Goal: Task Accomplishment & Management: Complete application form

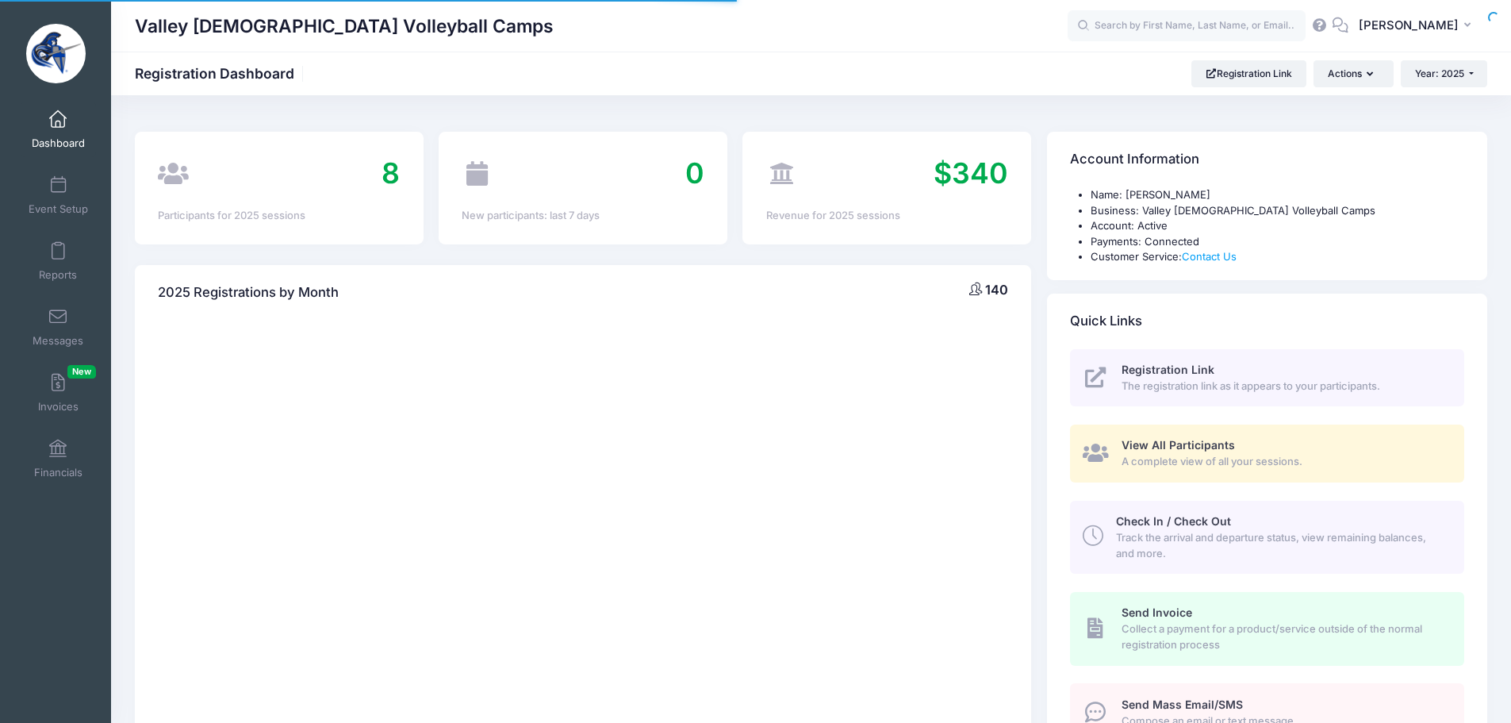
select select
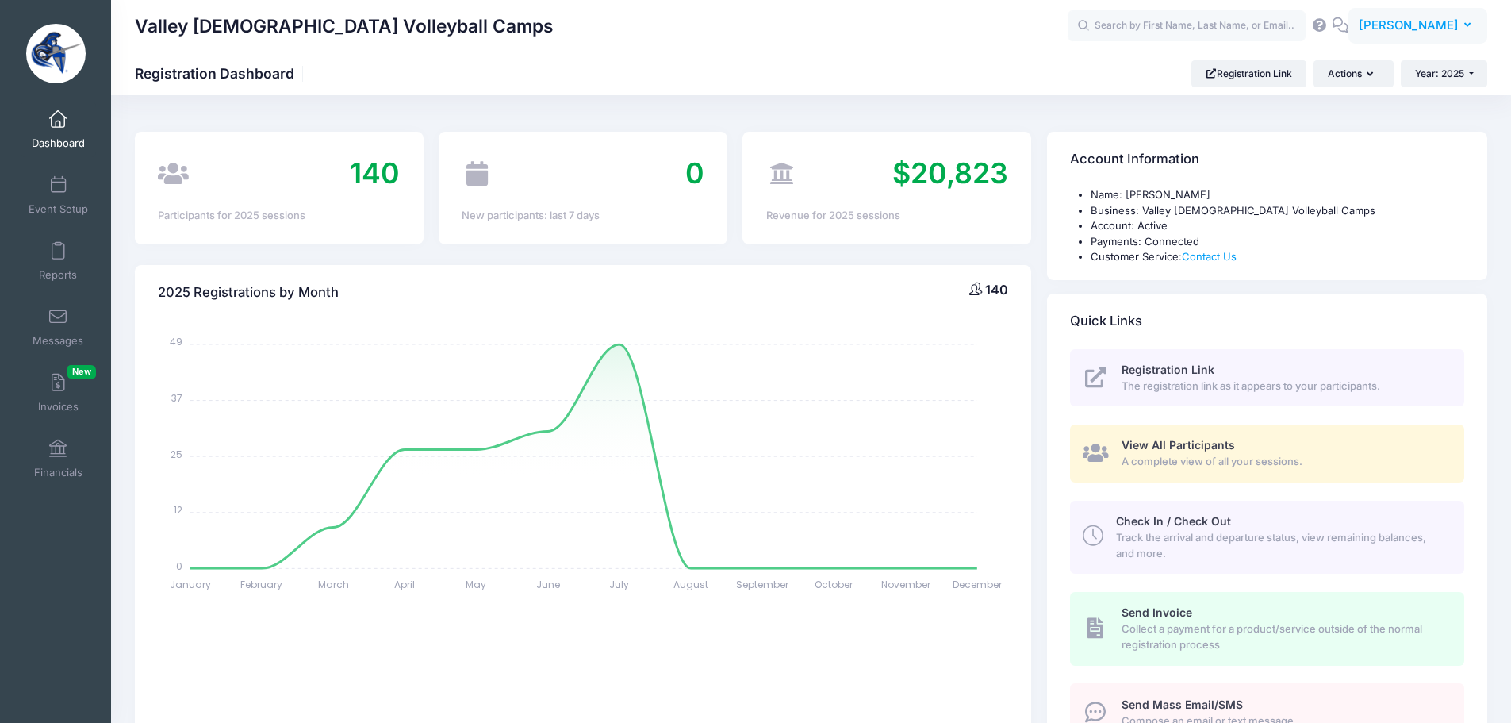
click at [1395, 33] on span "[PERSON_NAME]" at bounding box center [1409, 25] width 100 height 17
click at [1364, 99] on link "My Events" at bounding box center [1378, 100] width 193 height 30
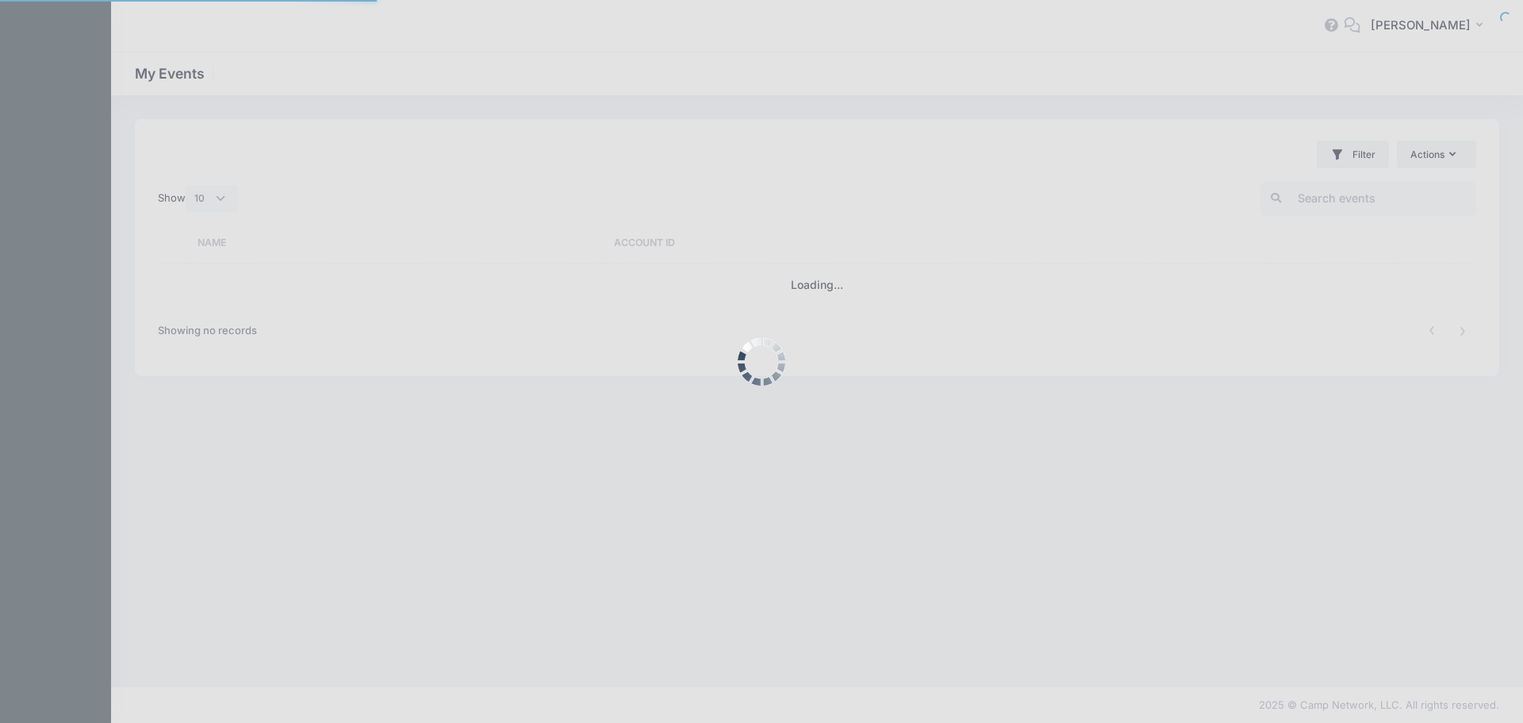
select select "10"
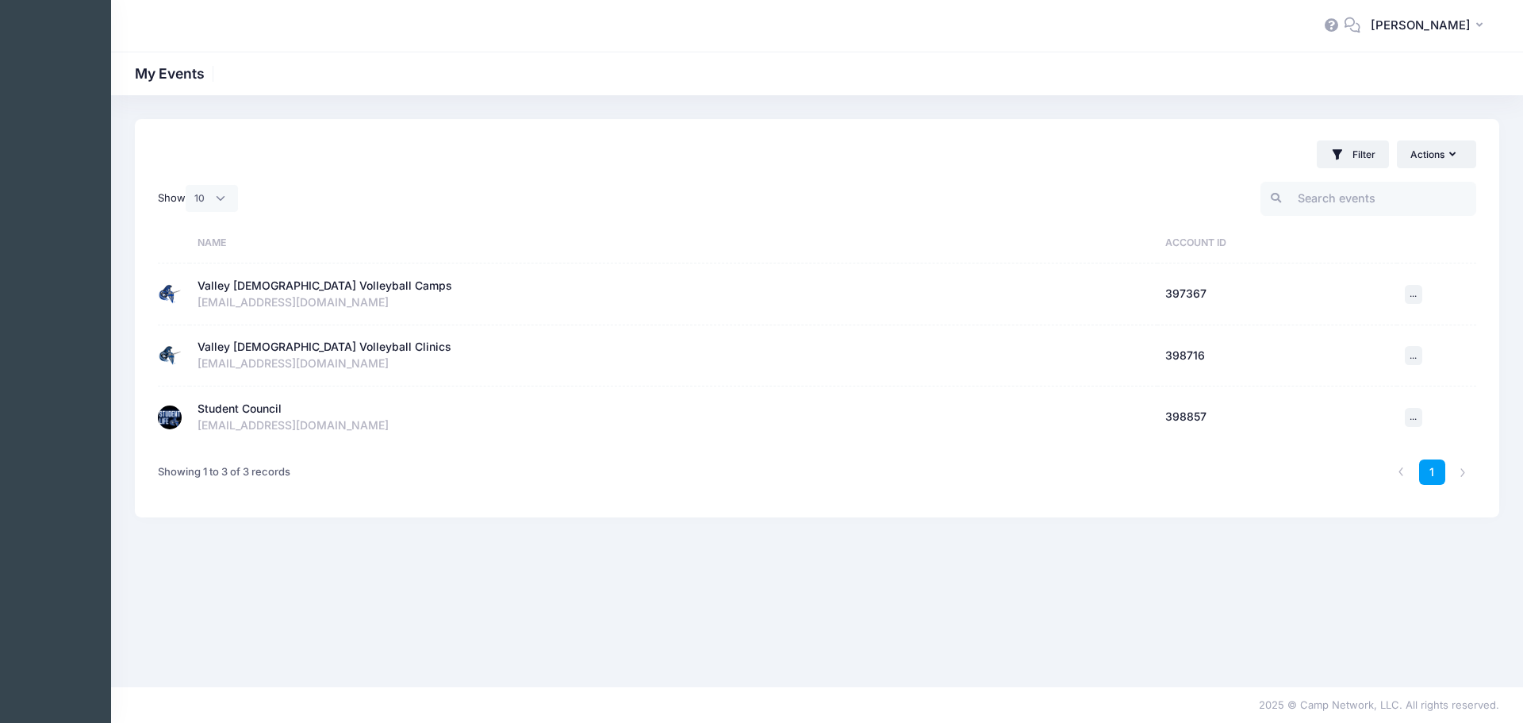
click at [305, 404] on div "Student Council" at bounding box center [674, 409] width 952 height 17
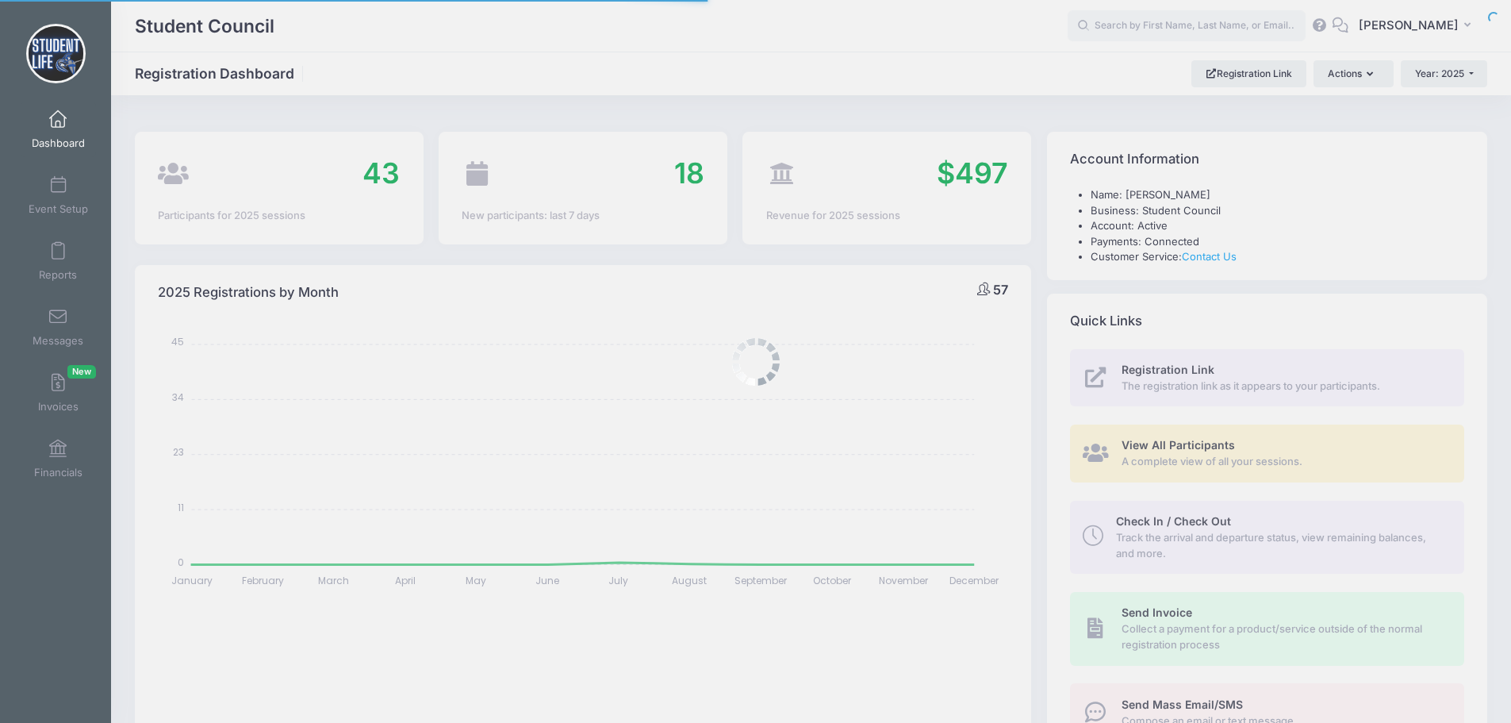
select select
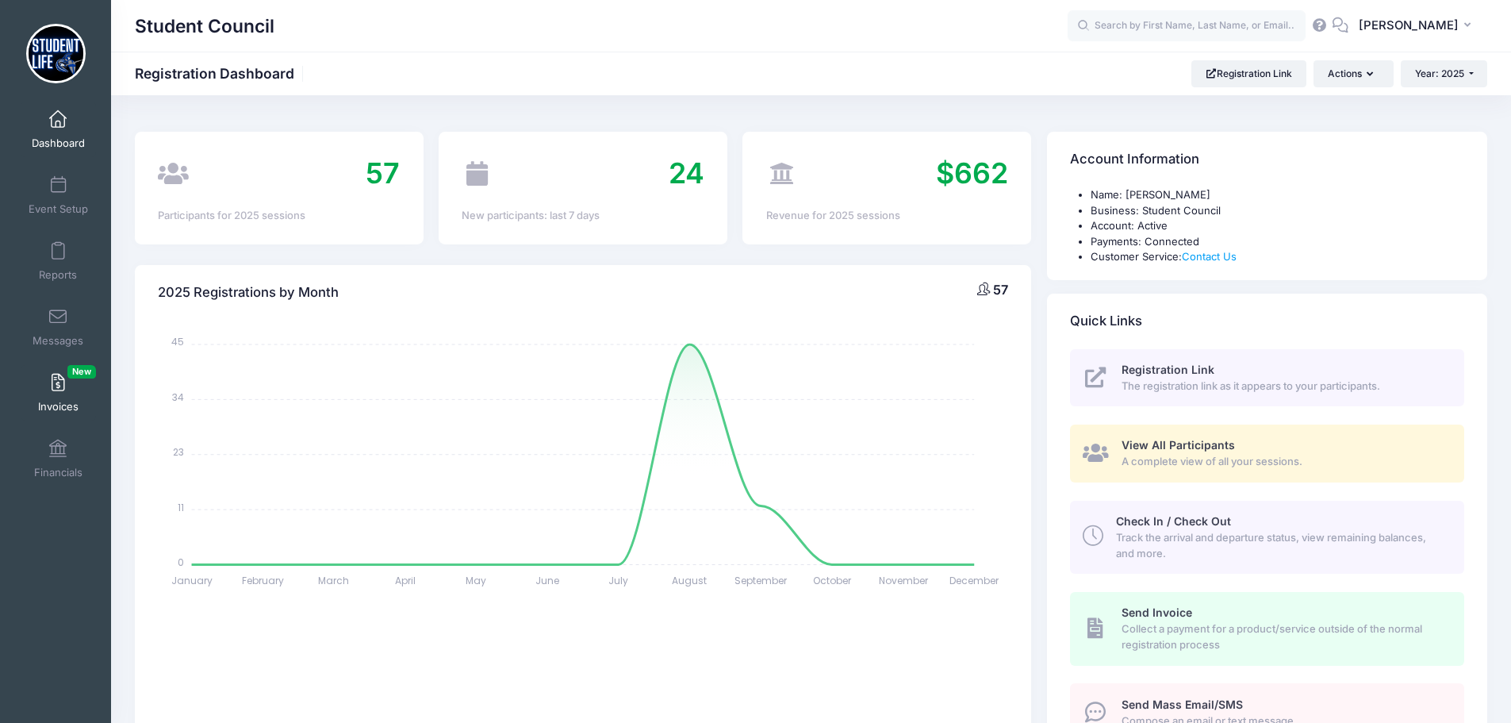
click at [58, 388] on span at bounding box center [58, 382] width 0 height 17
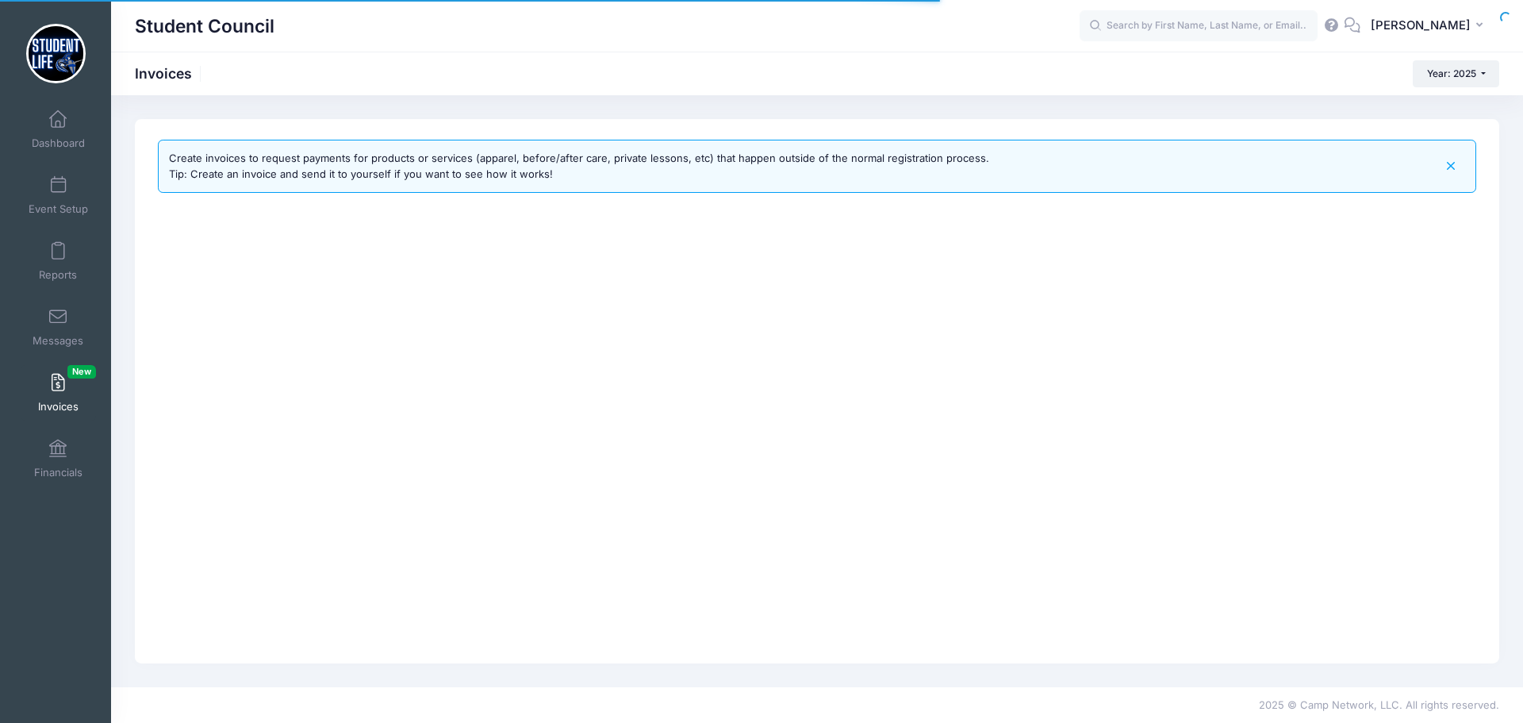
select select
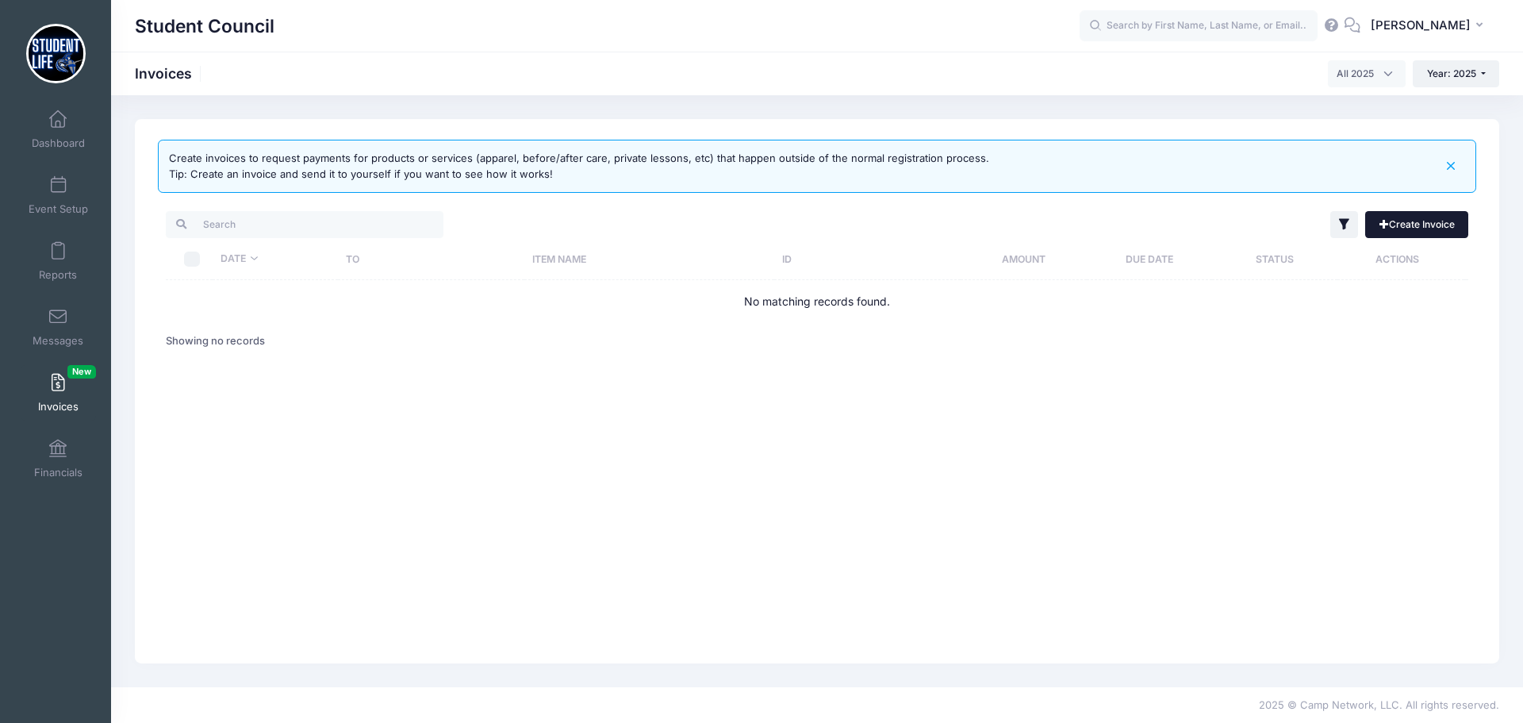
click at [1399, 219] on link "Create Invoice" at bounding box center [1416, 224] width 103 height 27
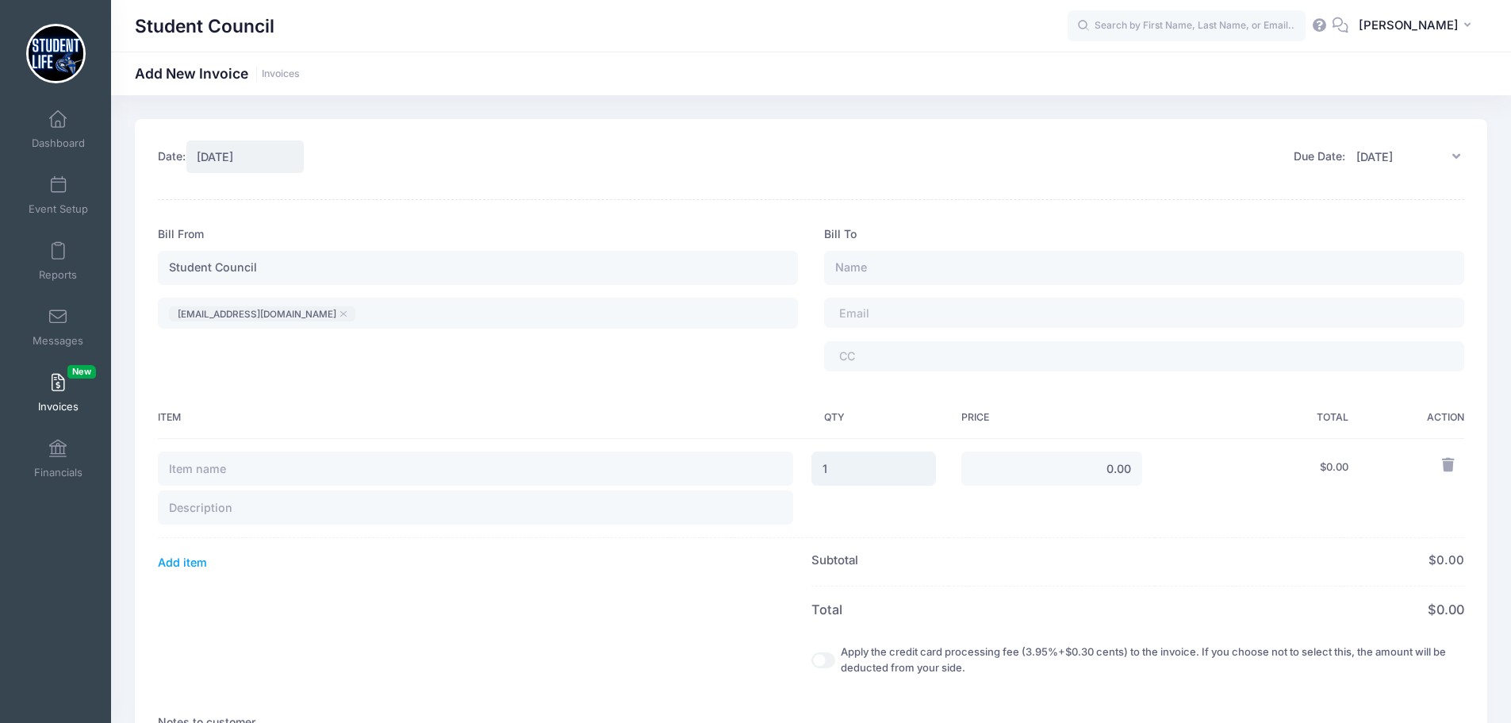
click at [850, 465] on input "1" at bounding box center [873, 468] width 125 height 34
type input "2"
click at [513, 462] on input "text" at bounding box center [475, 468] width 635 height 34
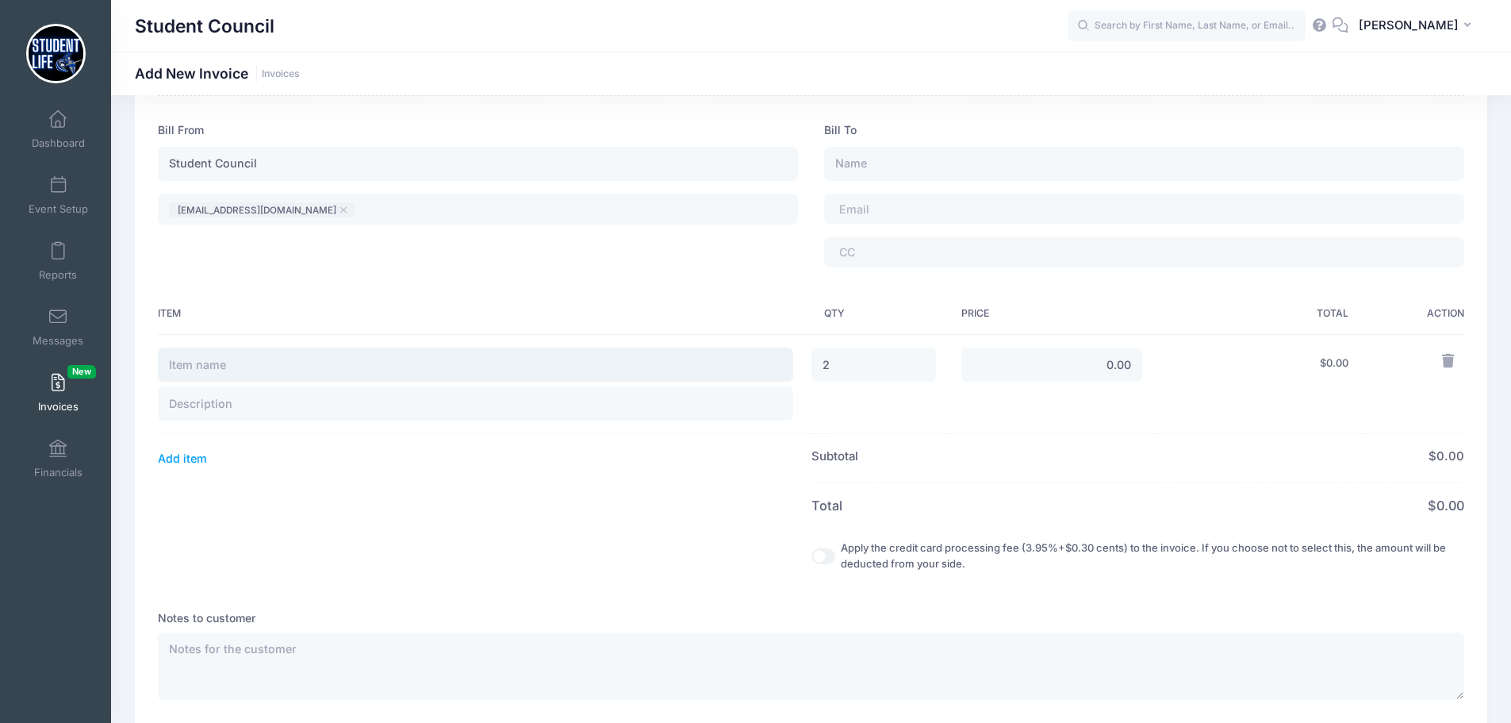
scroll to position [317, 0]
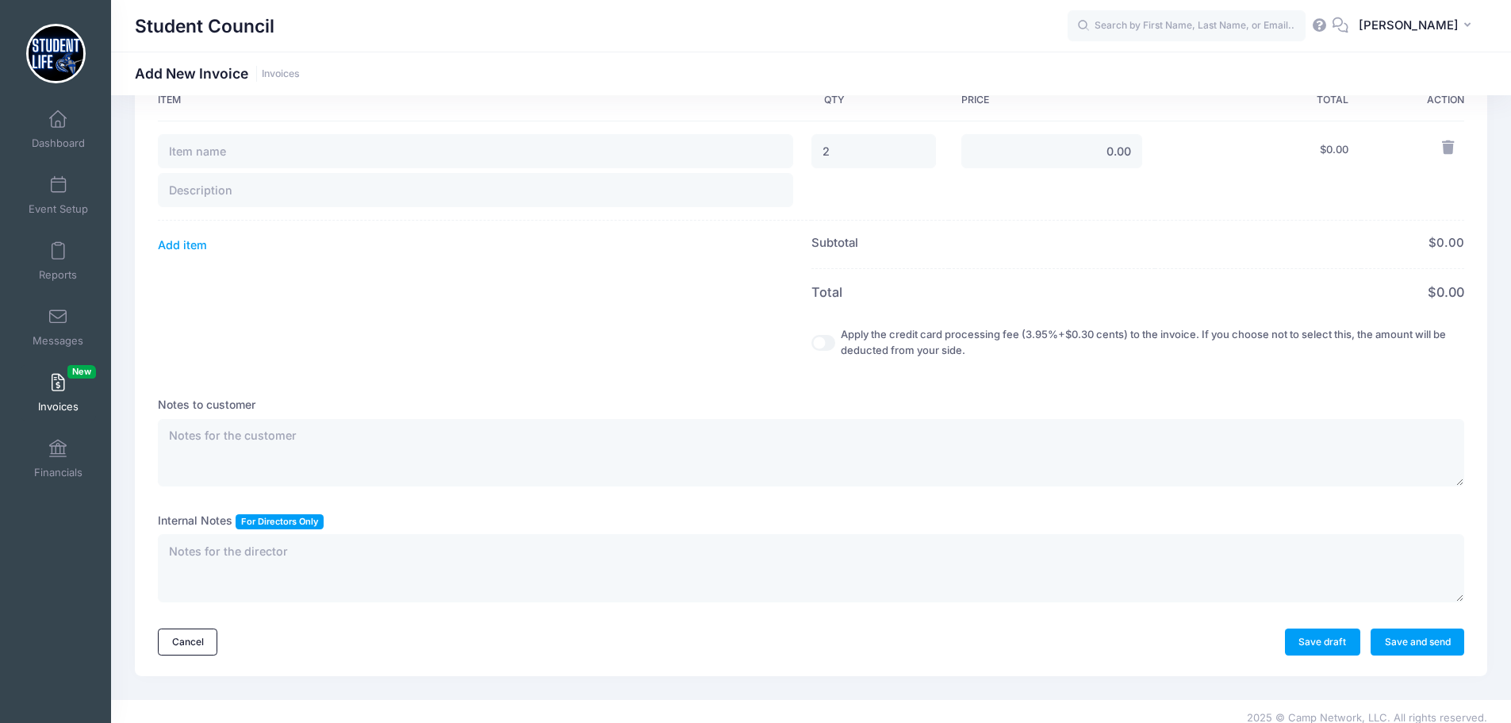
click at [823, 341] on input "Apply the credit card processing fee (3.95%+$0.30 cents) to the invoice. If you…" at bounding box center [823, 343] width 24 height 16
checkbox input "true"
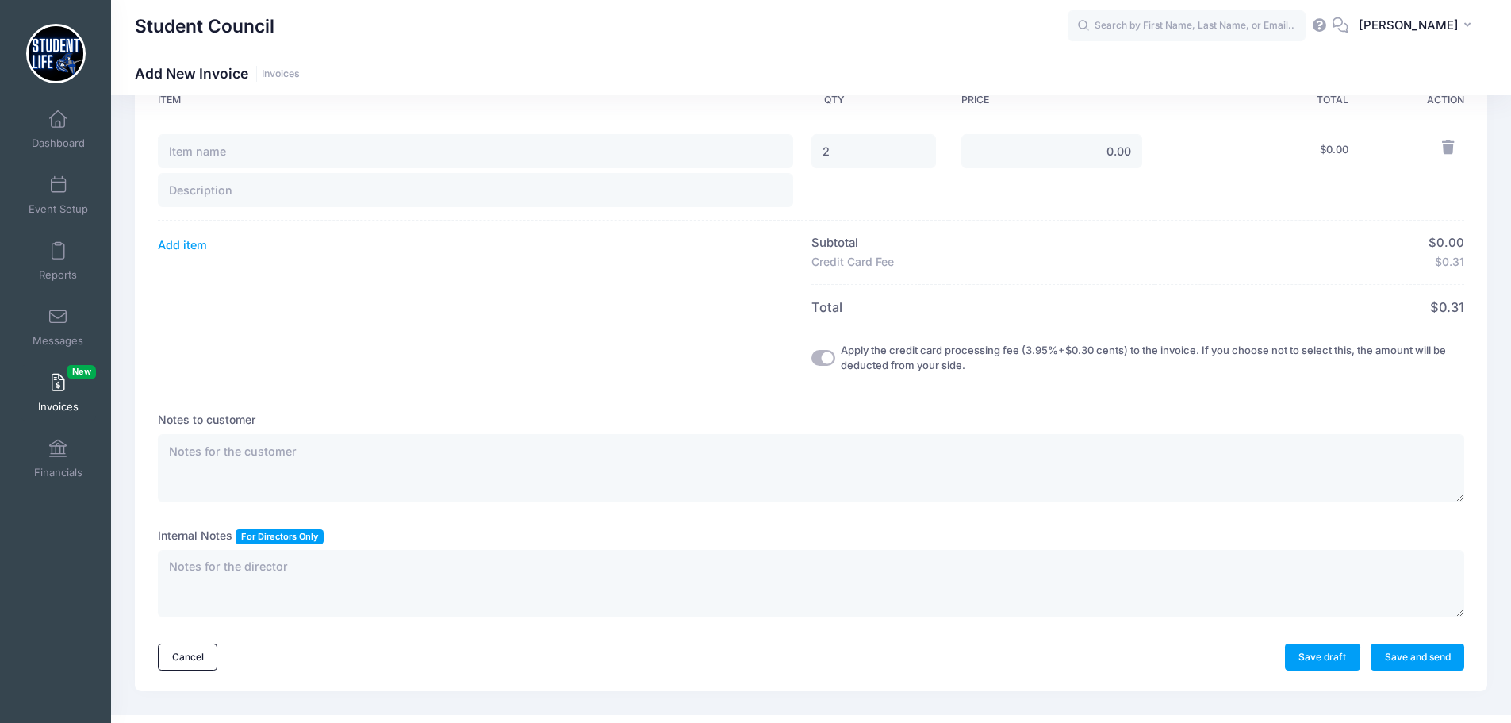
scroll to position [0, 0]
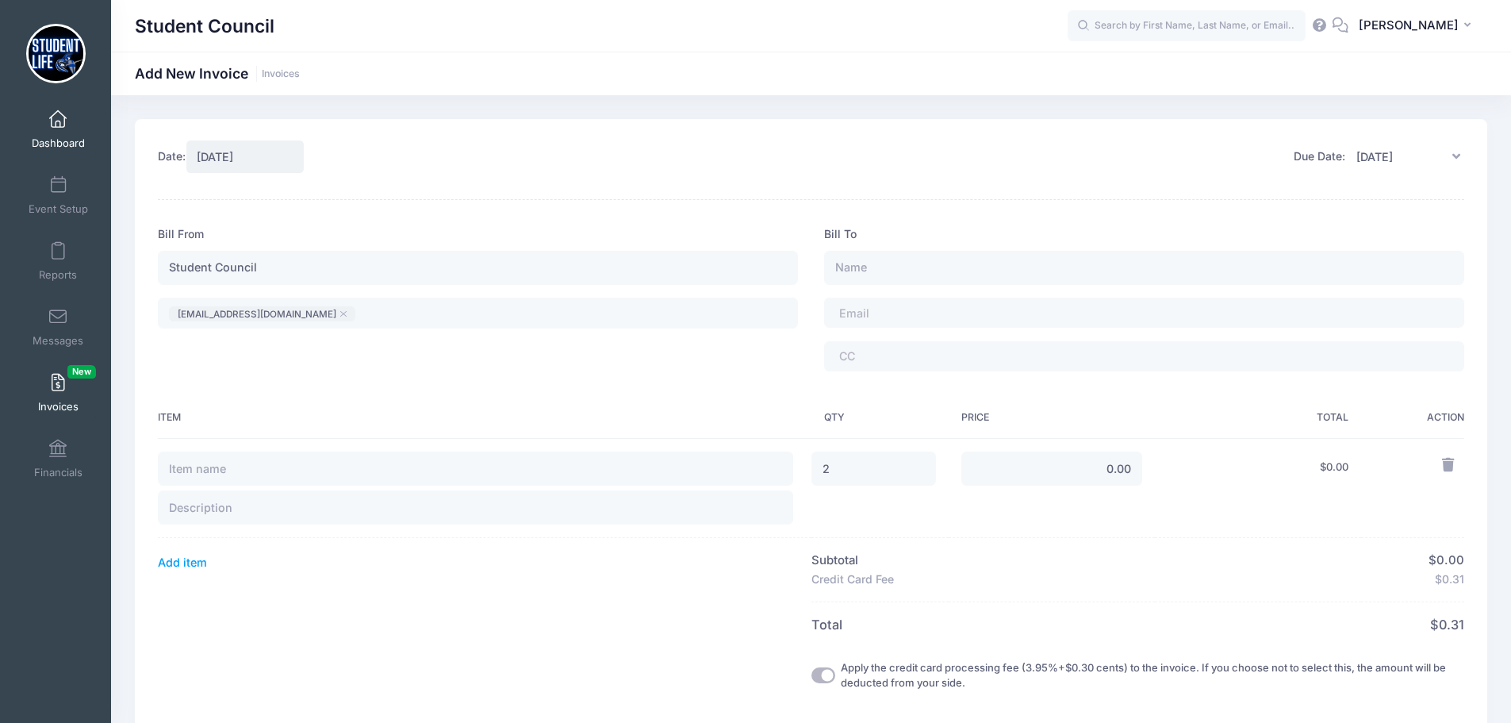
click at [58, 122] on span at bounding box center [58, 119] width 0 height 17
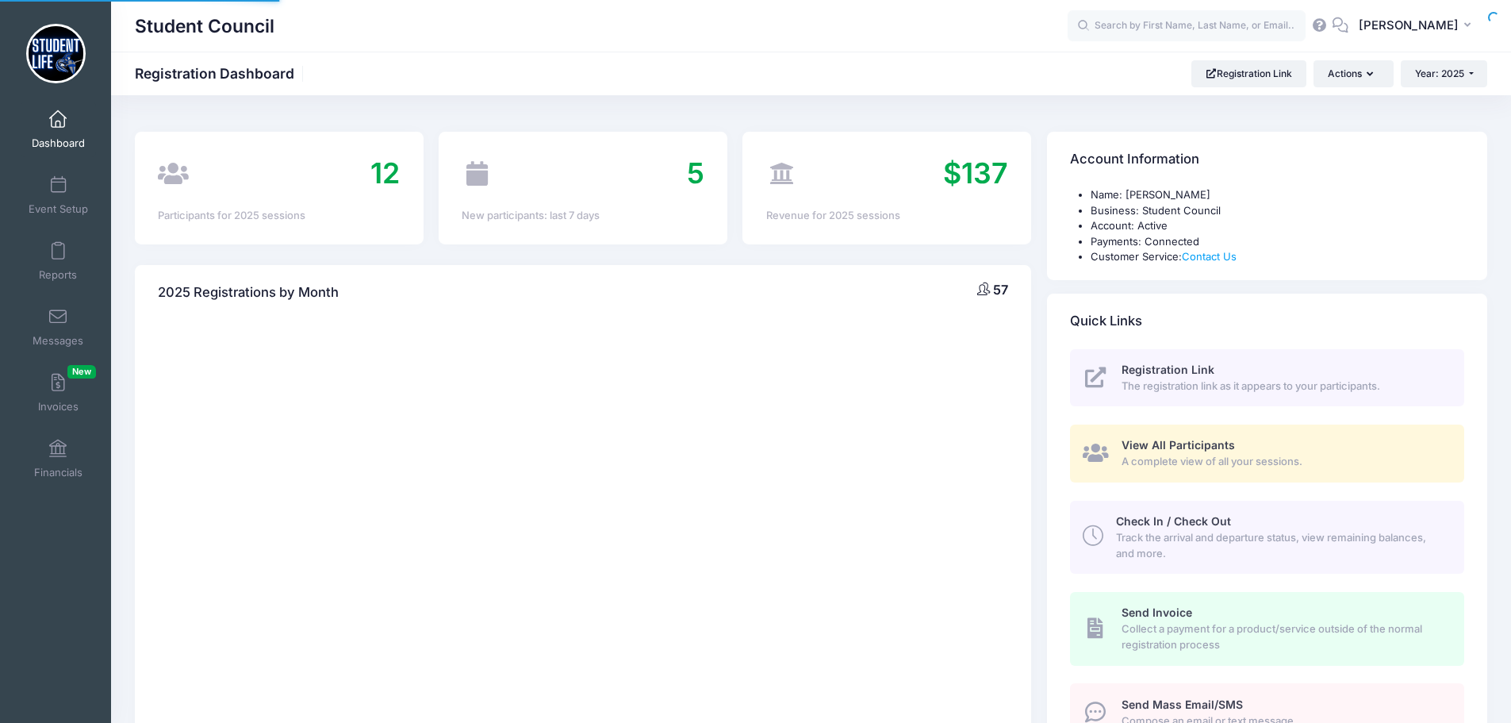
select select
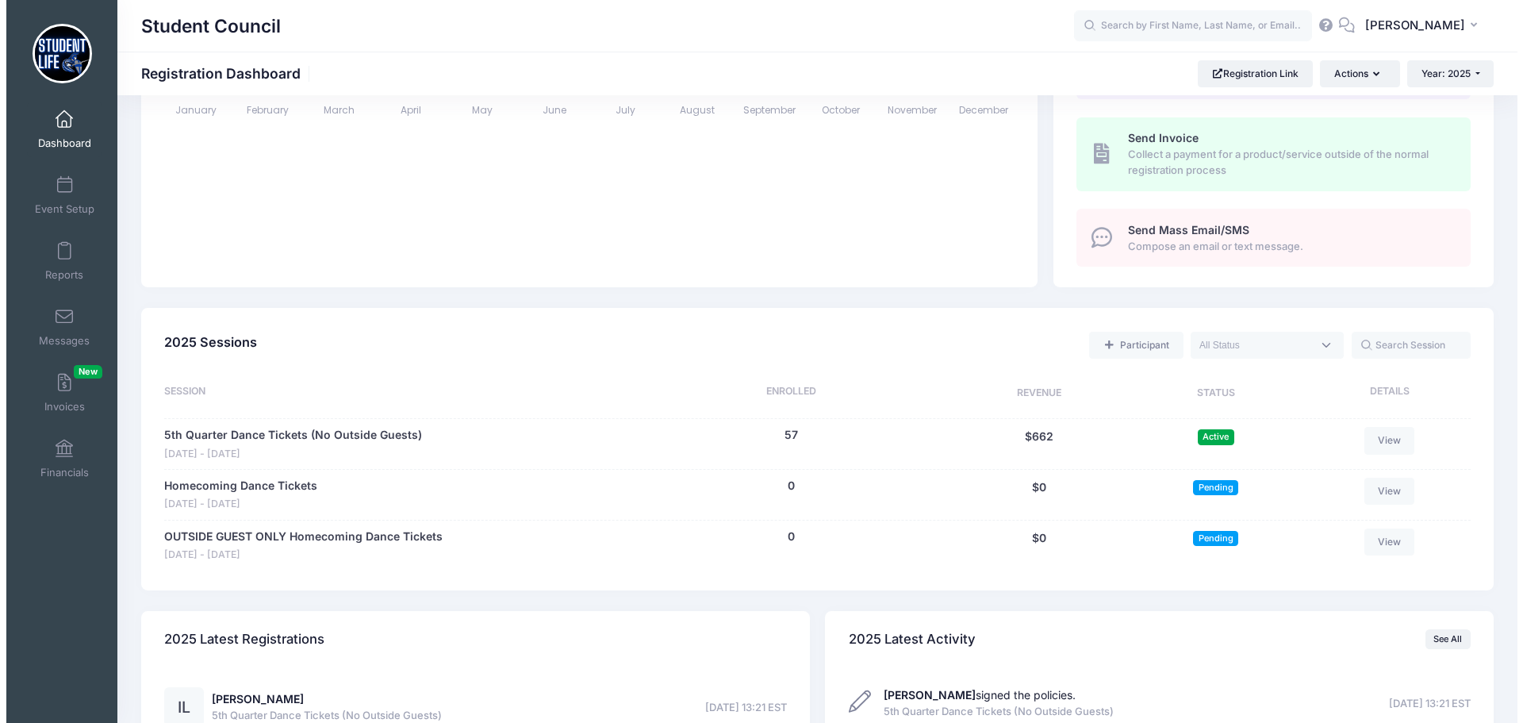
scroll to position [476, 0]
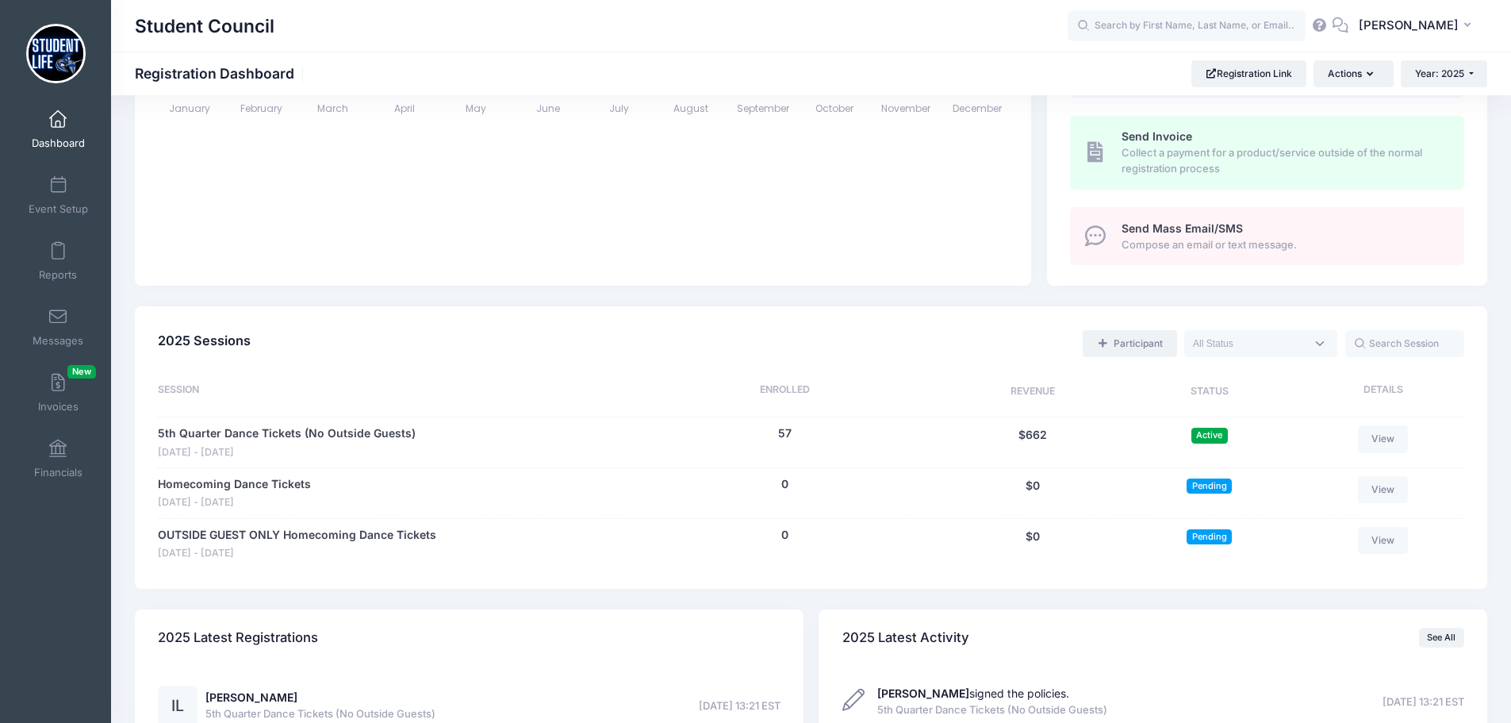
click at [1141, 340] on link "Participant" at bounding box center [1130, 343] width 94 height 27
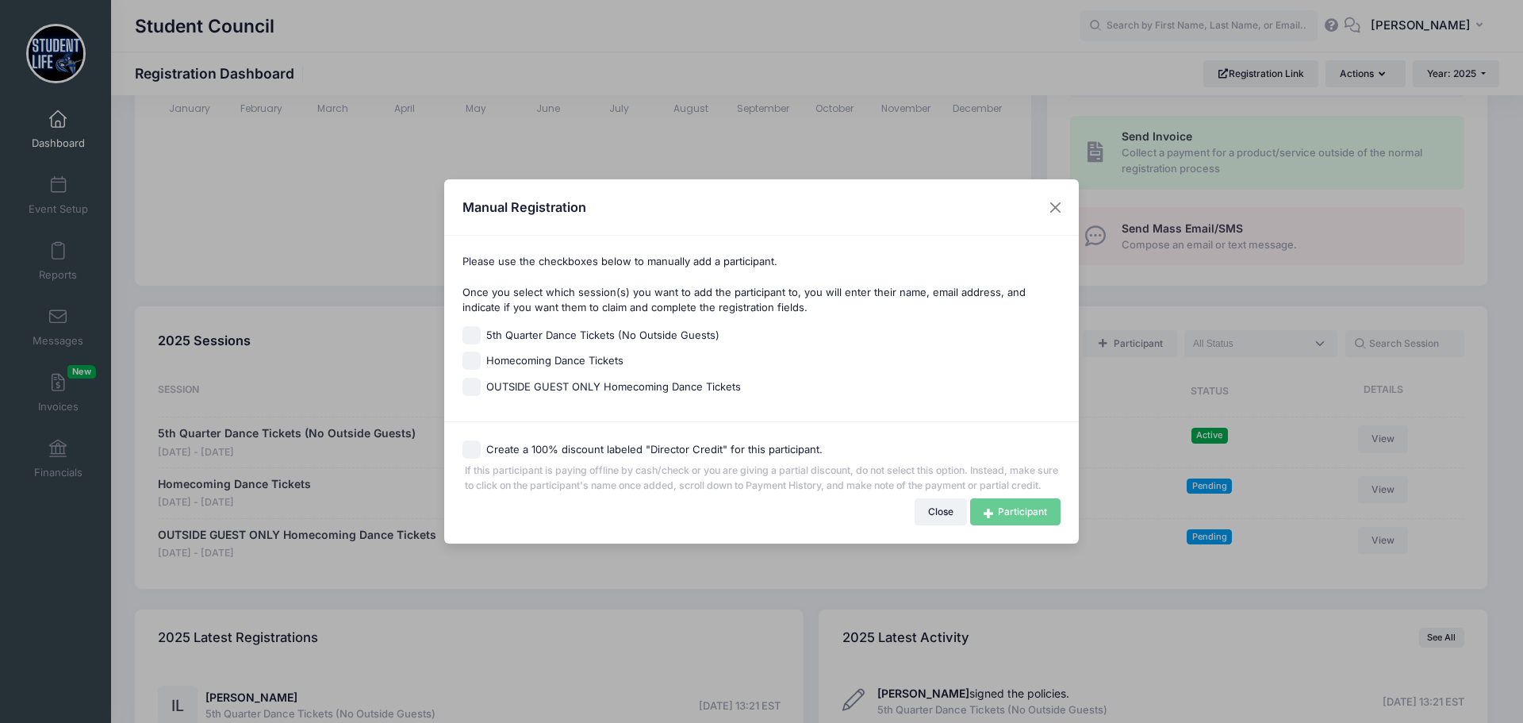
click at [563, 328] on span "5th Quarter Dance Tickets (No Outside Guests)" at bounding box center [602, 336] width 233 height 16
click at [481, 326] on input "5th Quarter Dance Tickets (No Outside Guests)" at bounding box center [471, 335] width 18 height 18
checkbox input "true"
click at [1009, 524] on link "Participant" at bounding box center [1015, 511] width 90 height 27
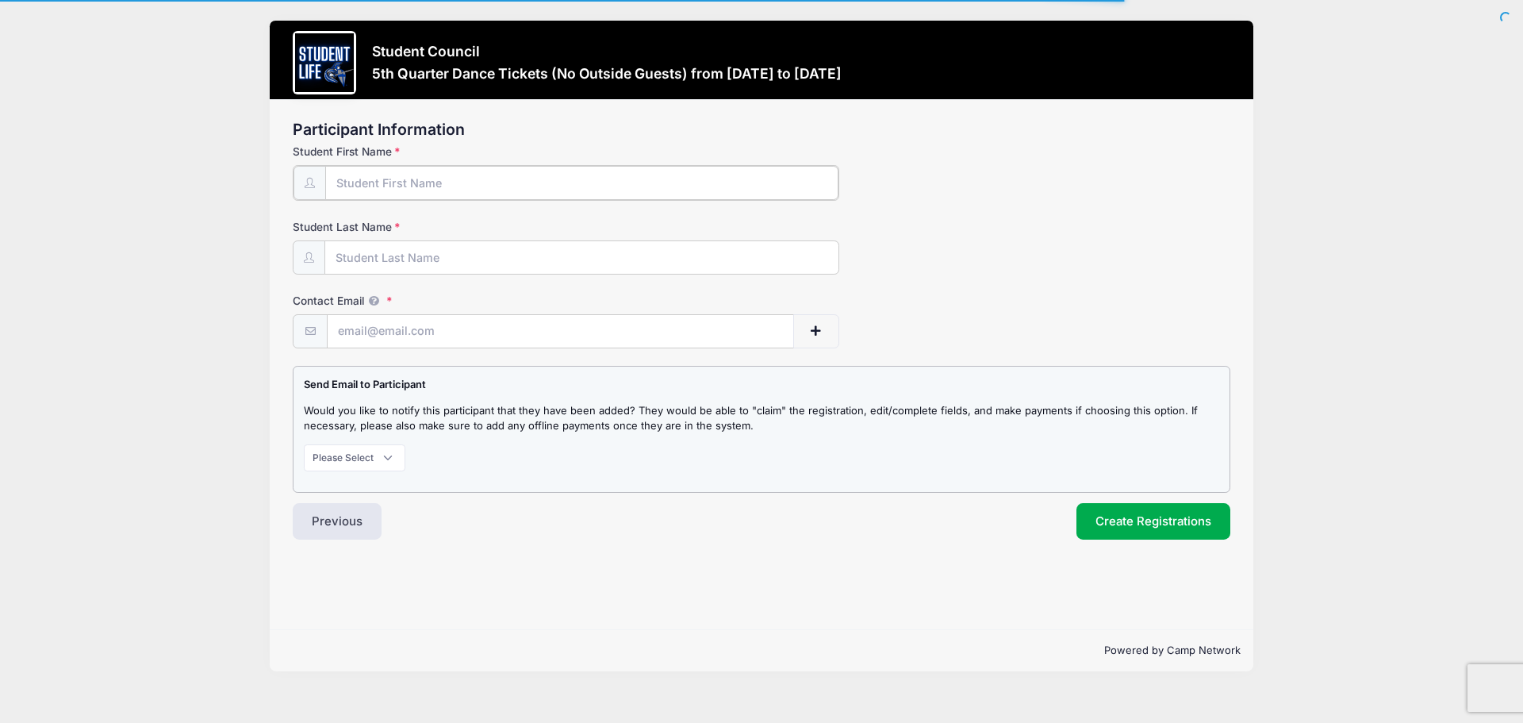
click at [413, 180] on input "Student First Name" at bounding box center [581, 183] width 513 height 34
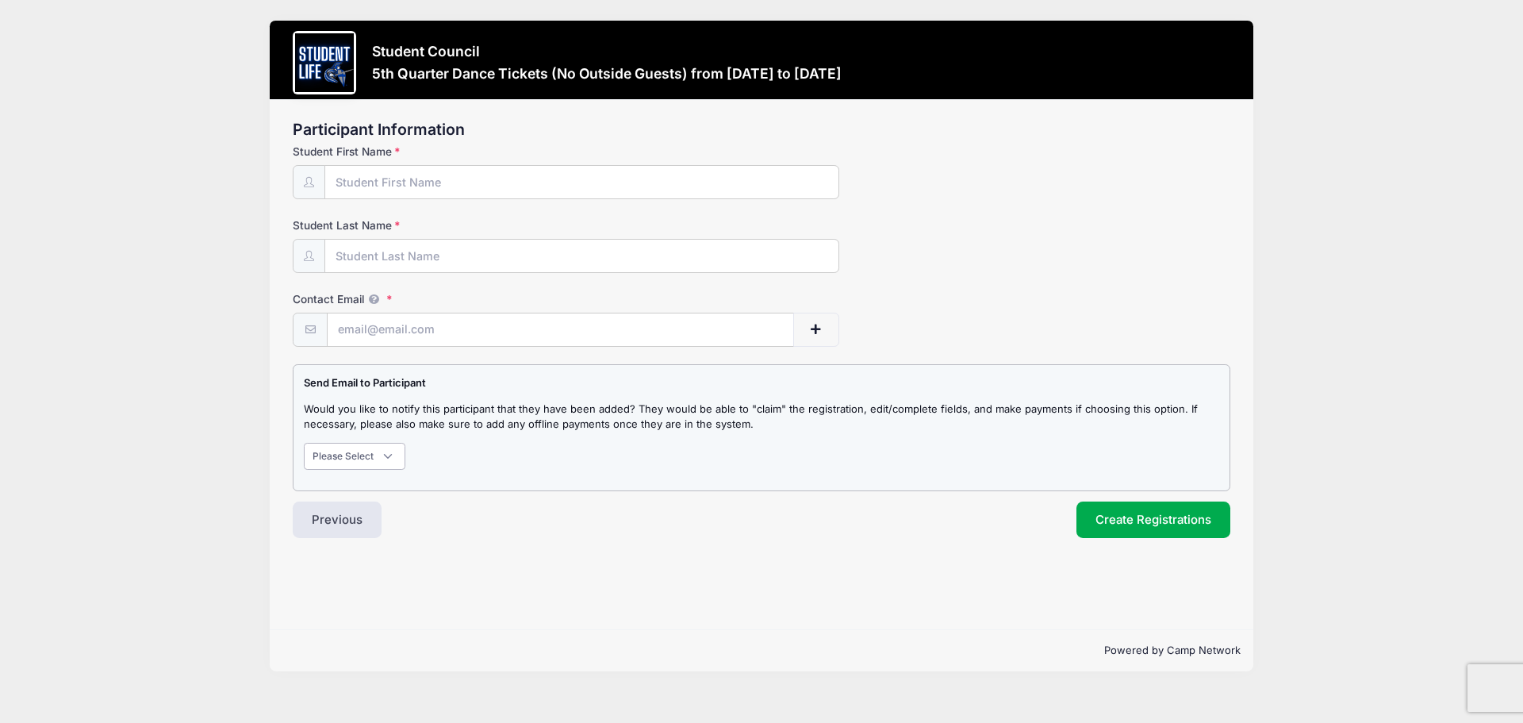
click at [393, 462] on select "Please Select Don't Notify Notify" at bounding box center [355, 456] width 102 height 27
select select "1"
click at [304, 443] on select "Please Select Don't Notify Notify" at bounding box center [355, 456] width 102 height 27
click at [524, 449] on p "Please Select Don't Notify Notify" at bounding box center [761, 456] width 915 height 27
click at [401, 189] on input "Student First Name" at bounding box center [581, 183] width 513 height 34
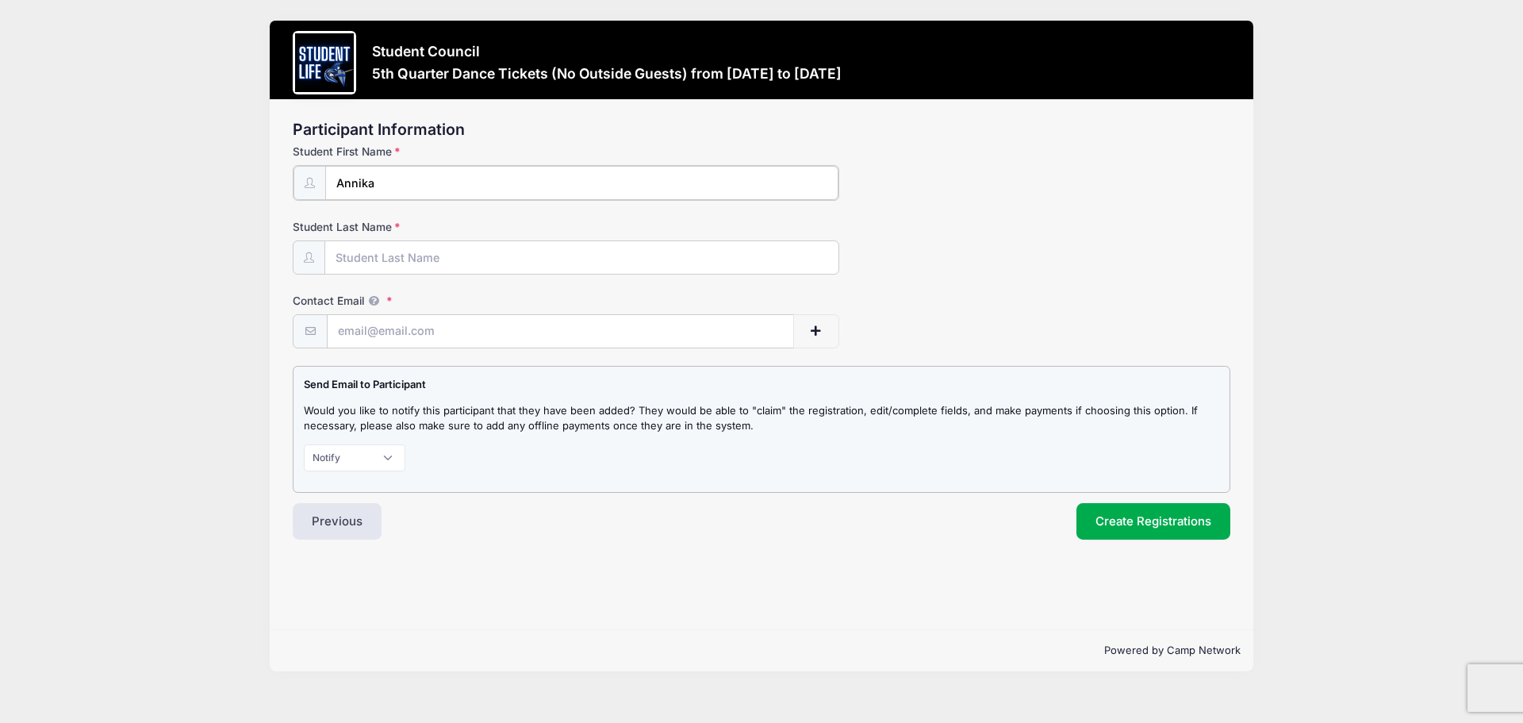
type input "Annika"
type input "Bagwell"
click at [431, 339] on input "Contact Email" at bounding box center [560, 330] width 465 height 34
paste input "t.bagwell@expecthope.com"
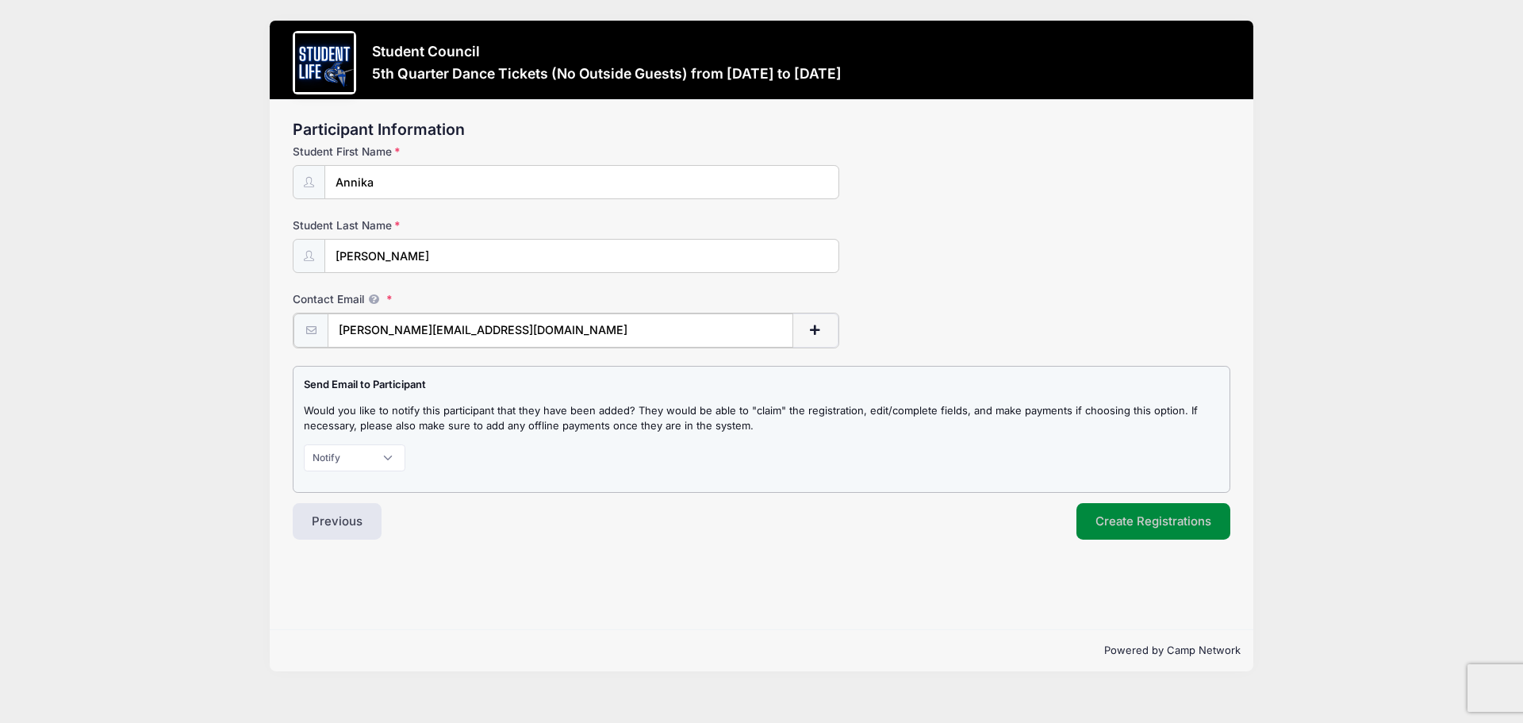
type input "t.bagwell@expecthope.com"
click at [1145, 525] on button "Create Registrations" at bounding box center [1153, 519] width 154 height 36
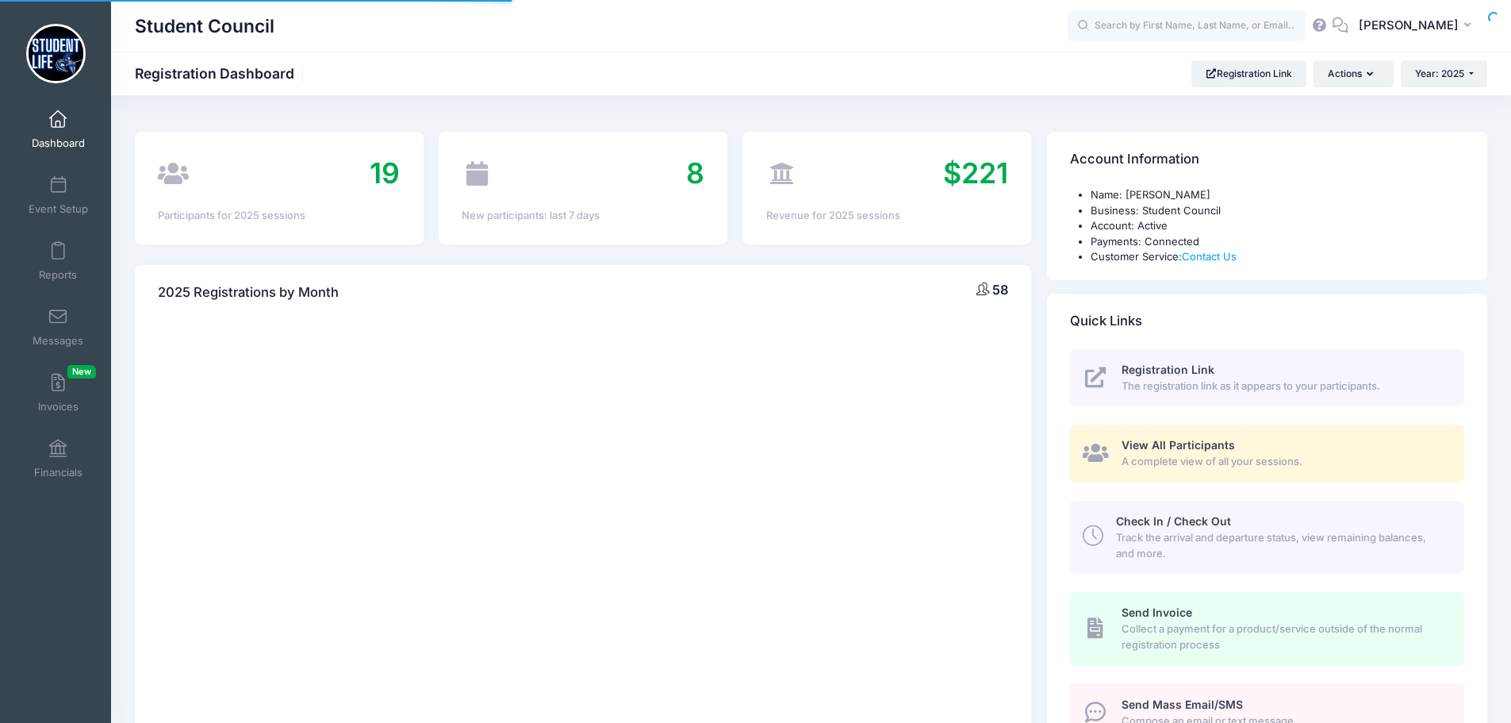
select select
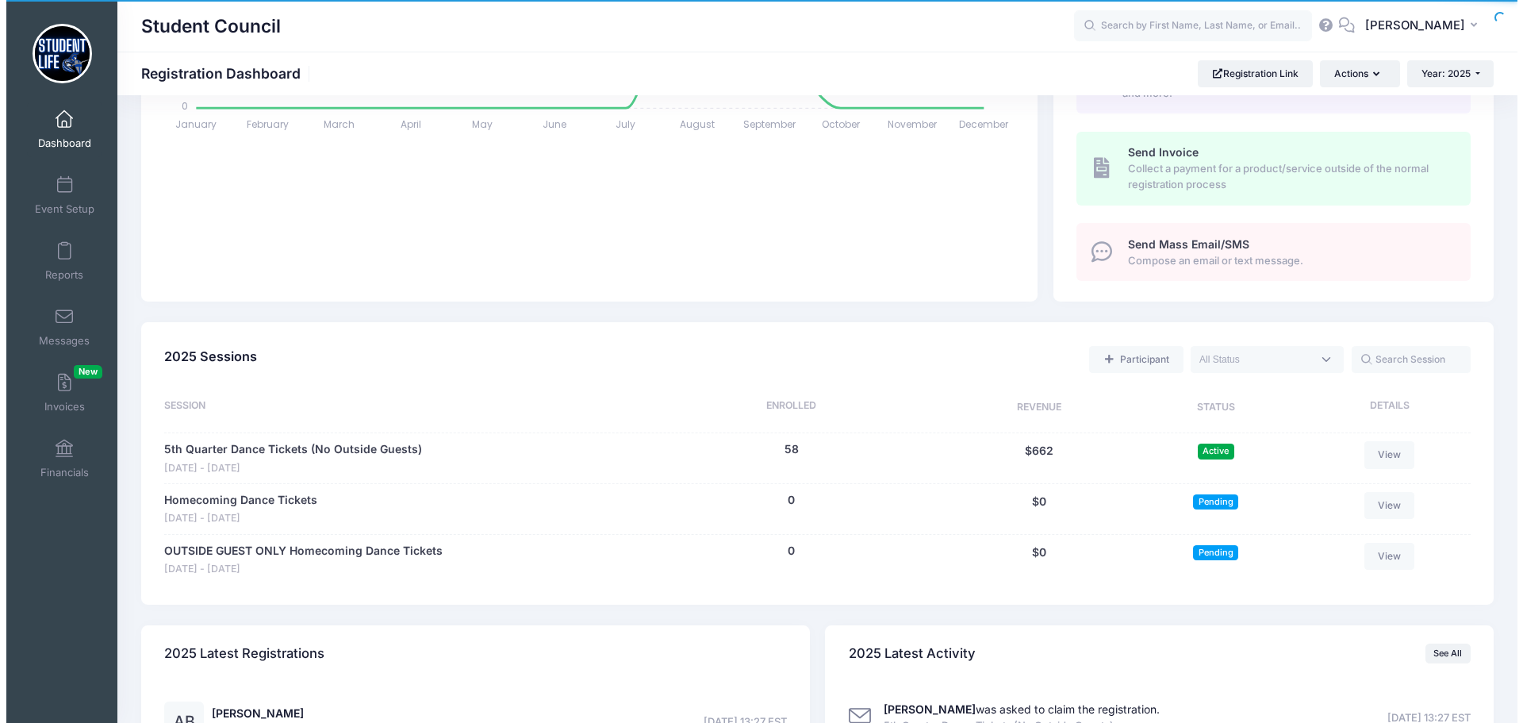
scroll to position [476, 0]
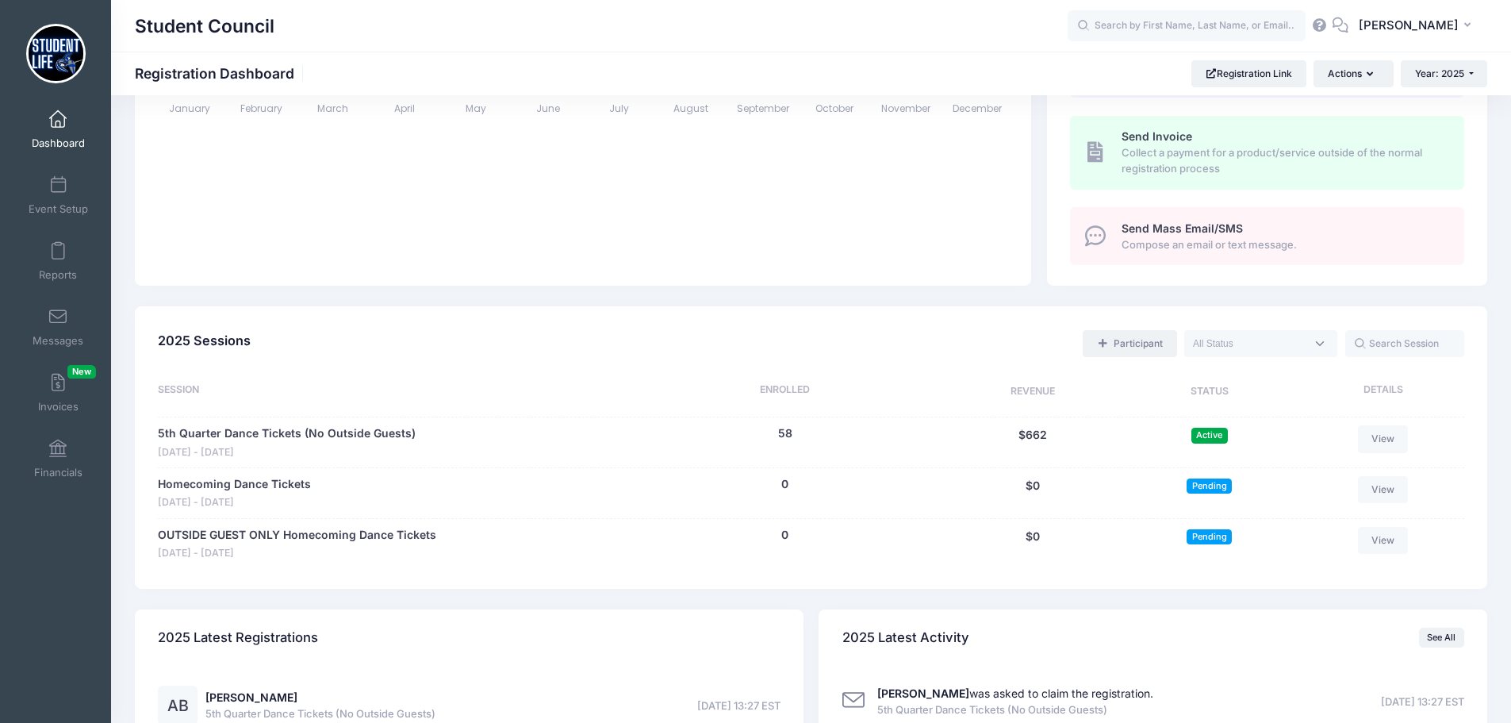
click at [1134, 339] on link "Participant" at bounding box center [1130, 343] width 94 height 27
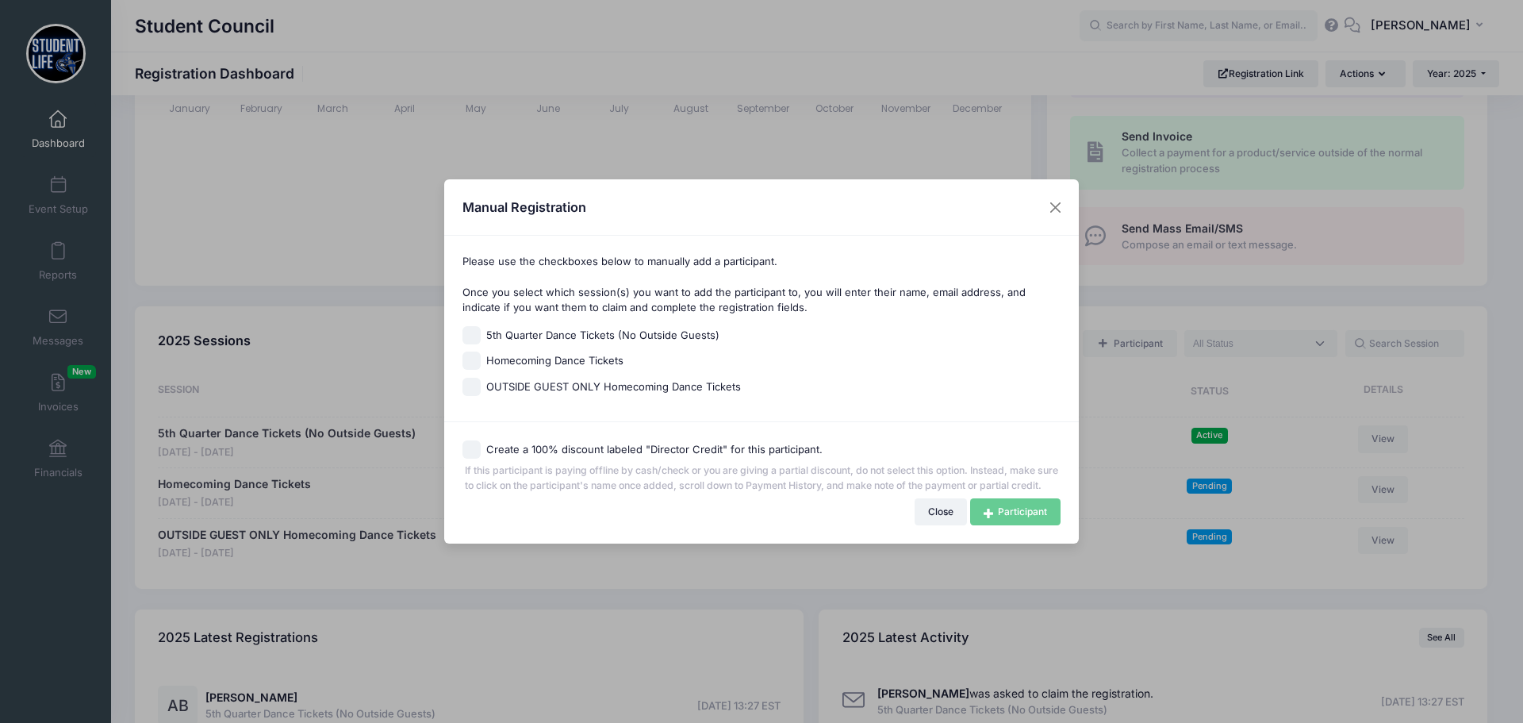
click at [534, 328] on span "5th Quarter Dance Tickets (No Outside Guests)" at bounding box center [602, 336] width 233 height 16
click at [481, 326] on input "5th Quarter Dance Tickets (No Outside Guests)" at bounding box center [471, 335] width 18 height 18
checkbox input "true"
click at [1025, 521] on link "Participant" at bounding box center [1015, 511] width 90 height 27
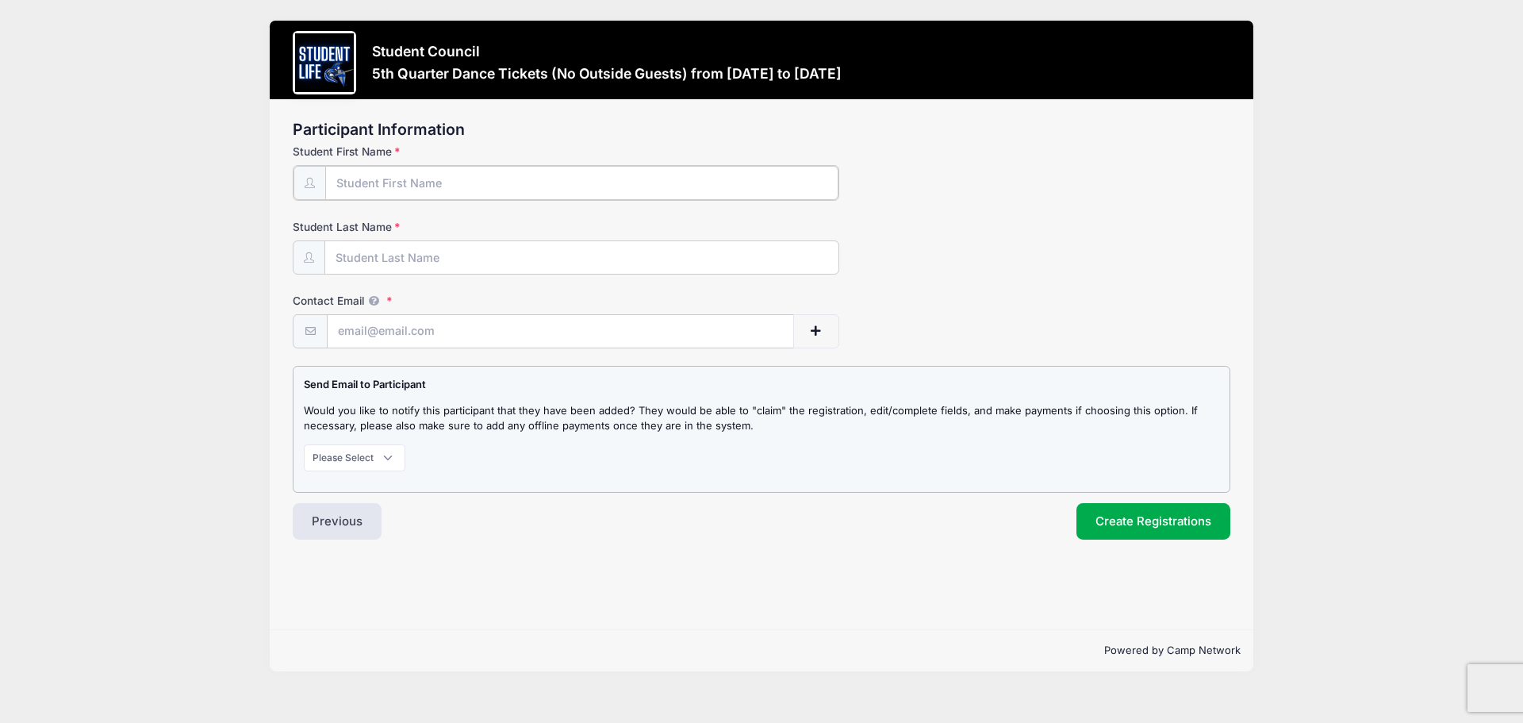
click at [473, 188] on input "Student First Name" at bounding box center [581, 183] width 513 height 34
type input "Drea"
type input "[PERSON_NAME]"
click at [437, 322] on input "Contact Email" at bounding box center [560, 330] width 465 height 34
paste input "[PERSON_NAME][EMAIL_ADDRESS][DOMAIN_NAME]"
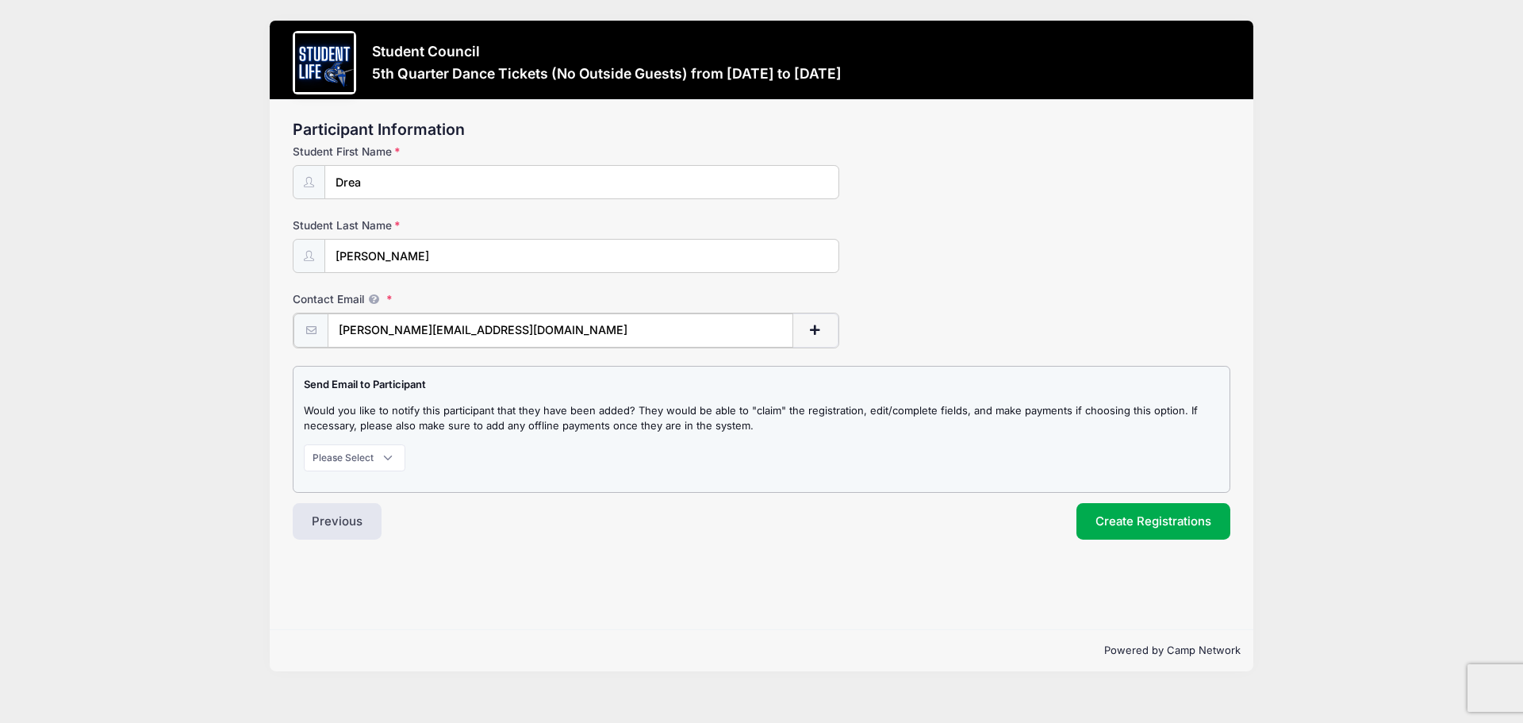
type input "[PERSON_NAME][EMAIL_ADDRESS][DOMAIN_NAME]"
click at [324, 462] on select "Please Select Don't Notify Notify" at bounding box center [355, 456] width 102 height 27
select select "1"
click at [304, 443] on select "Please Select Don't Notify Notify" at bounding box center [355, 456] width 102 height 27
click at [1111, 522] on button "Create Registrations" at bounding box center [1153, 519] width 154 height 36
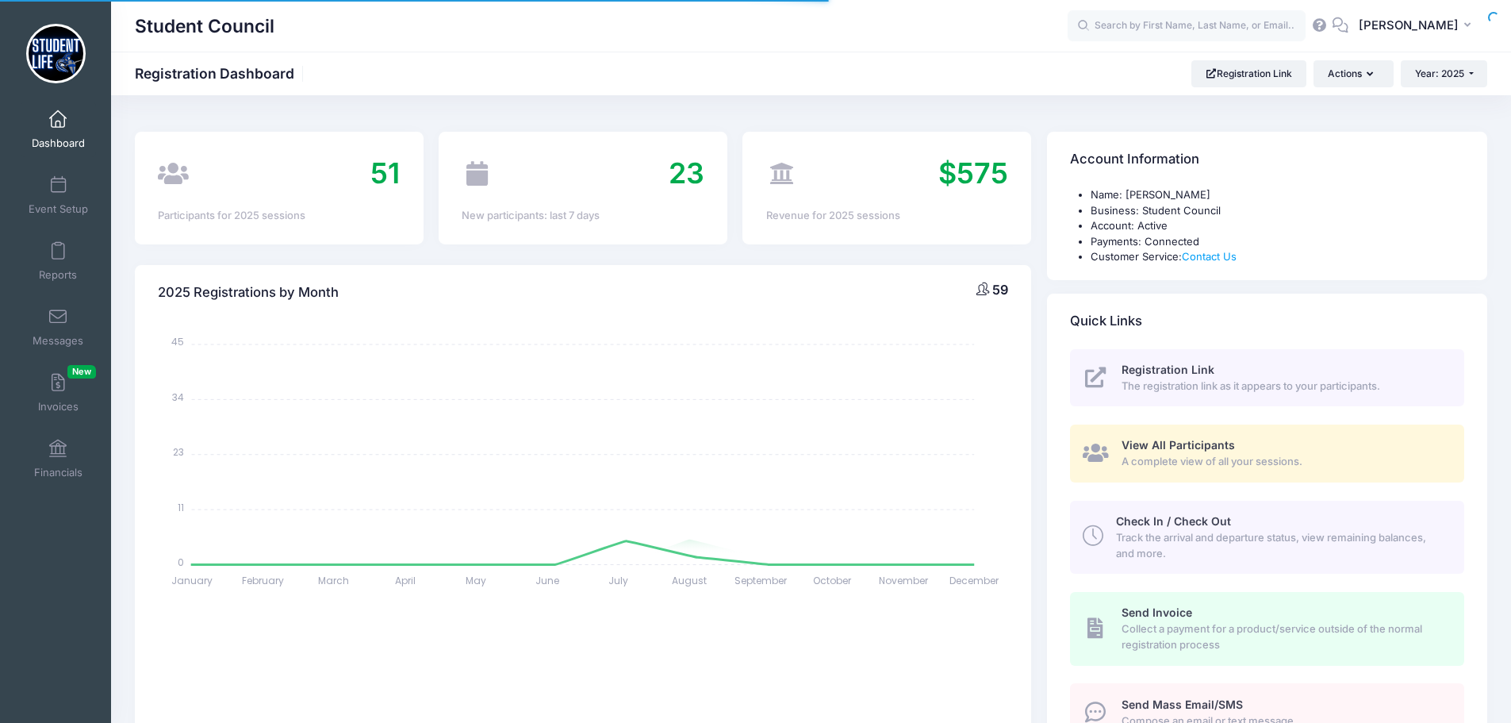
select select
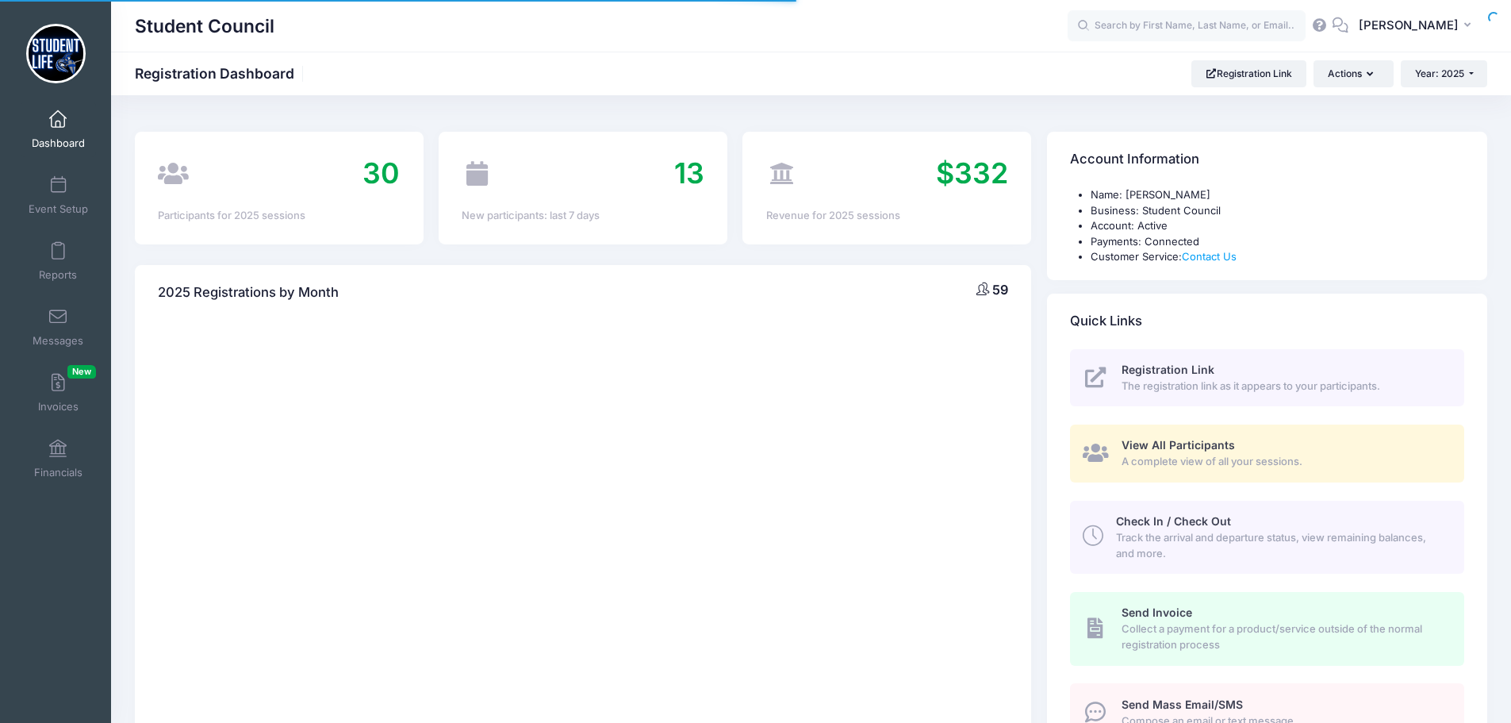
select select
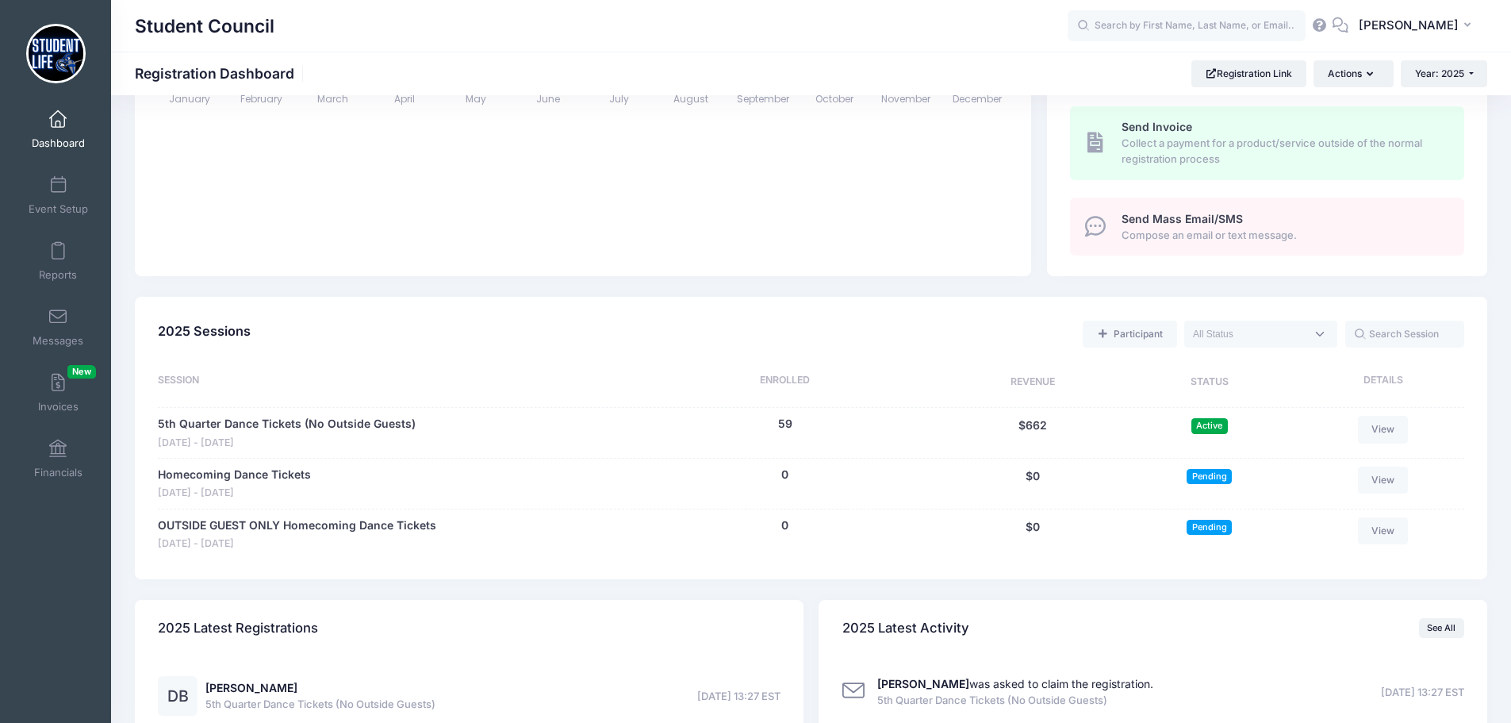
scroll to position [635, 0]
